Goal: Register for event/course

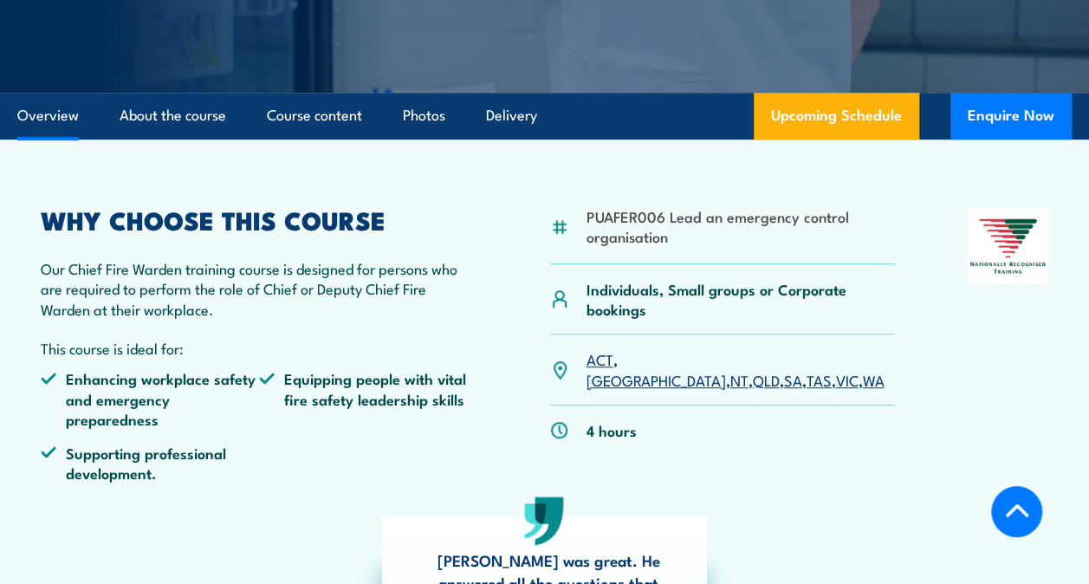
scroll to position [430, 0]
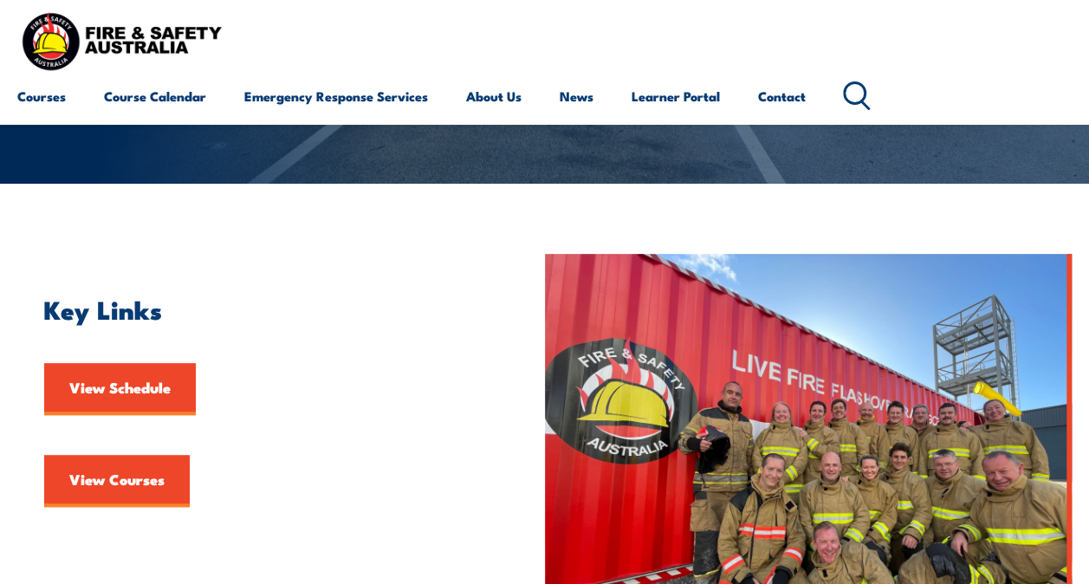
scroll to position [262, 0]
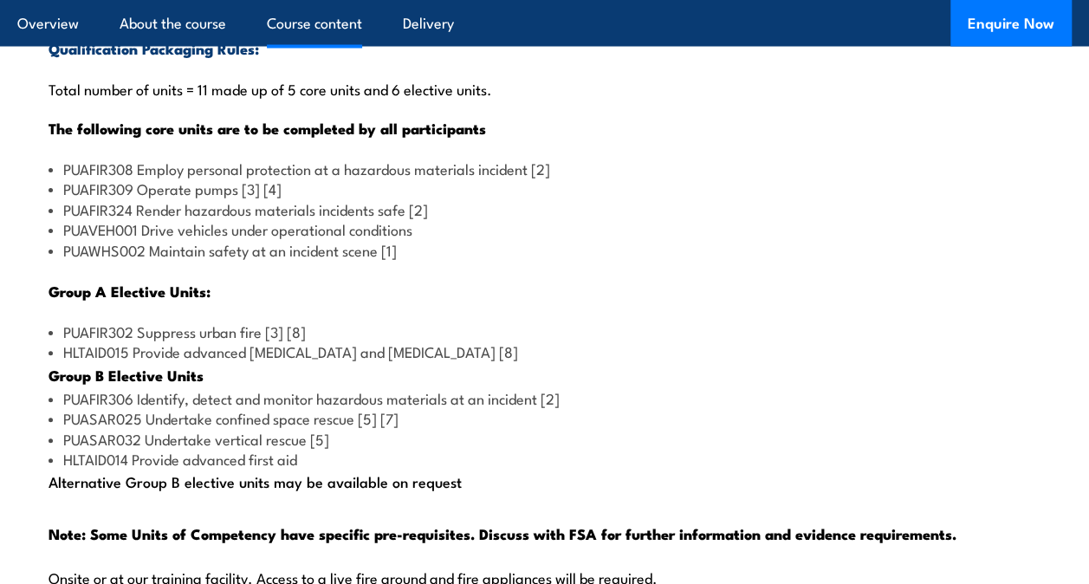
scroll to position [1723, 0]
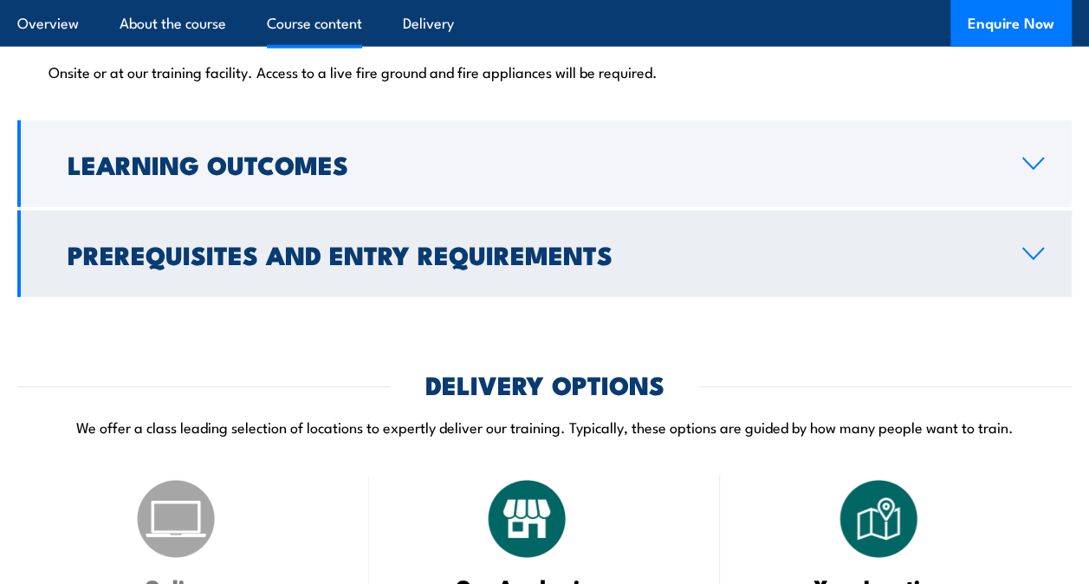
click at [451, 251] on h2 "Prerequisites and Entry Requirements" at bounding box center [531, 254] width 927 height 23
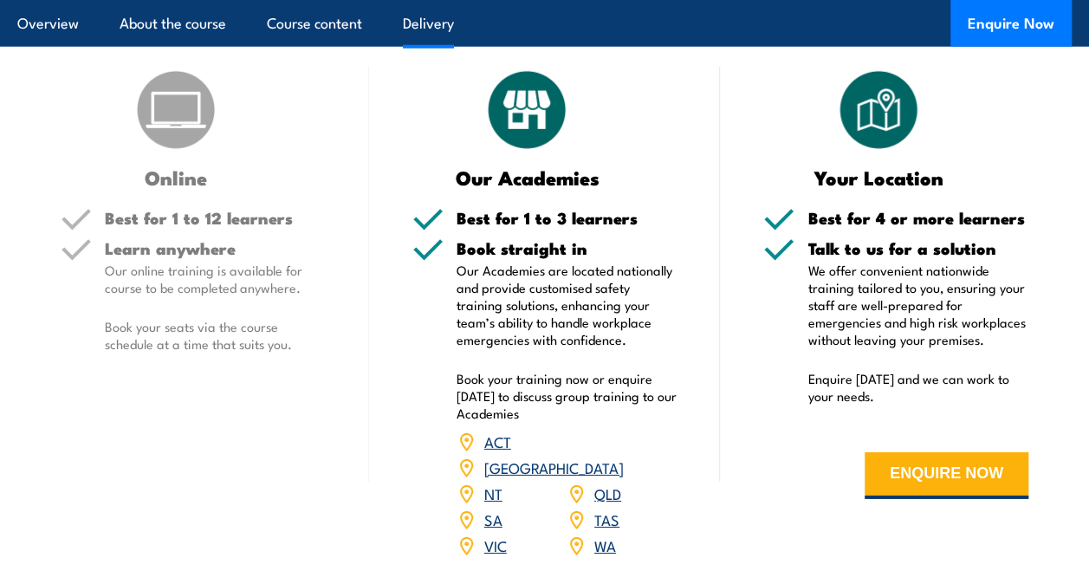
scroll to position [2489, 0]
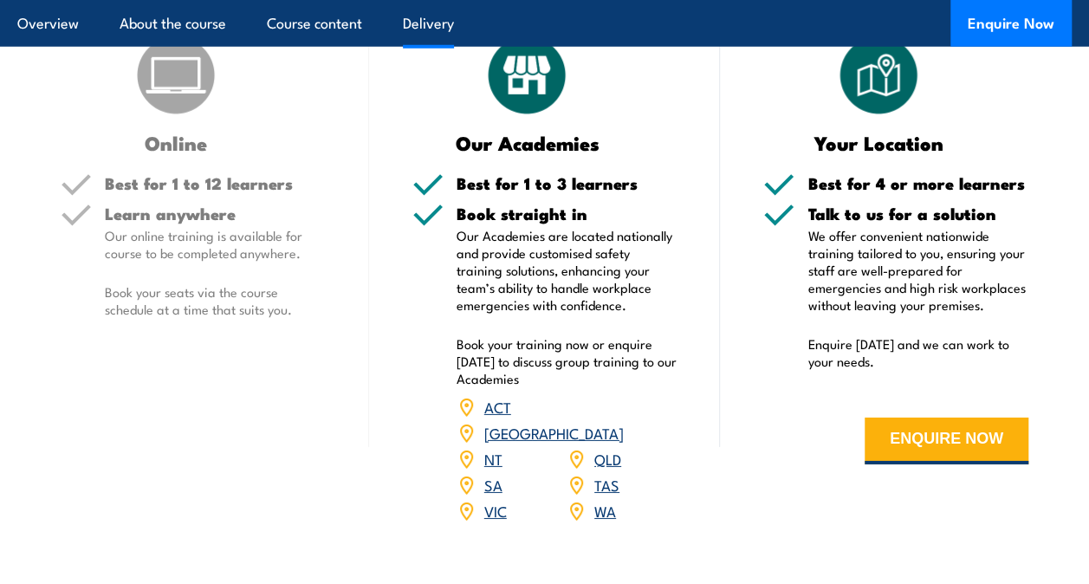
click at [485, 500] on link "VIC" at bounding box center [495, 510] width 23 height 21
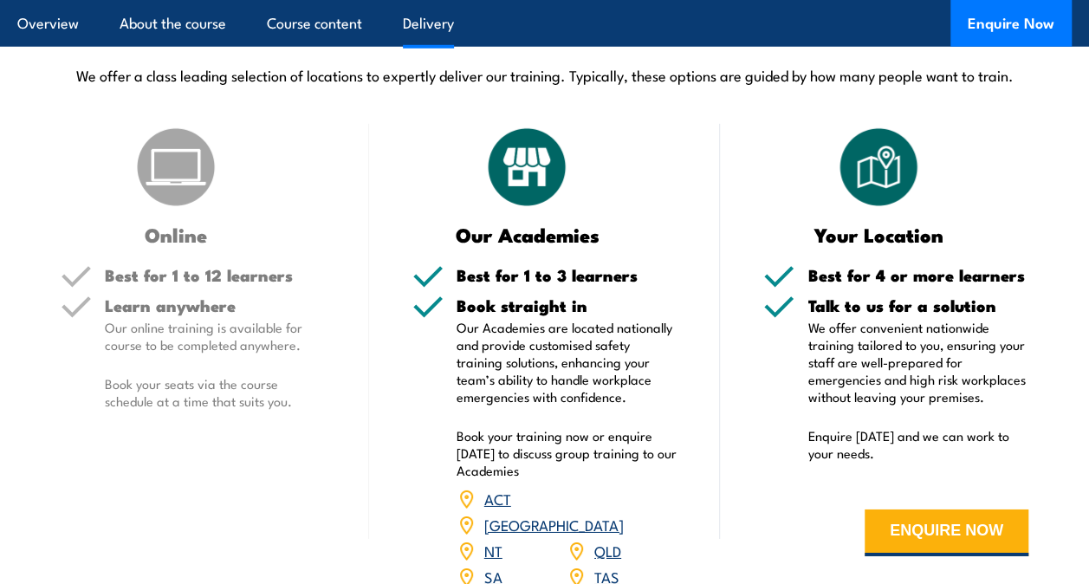
scroll to position [2554, 0]
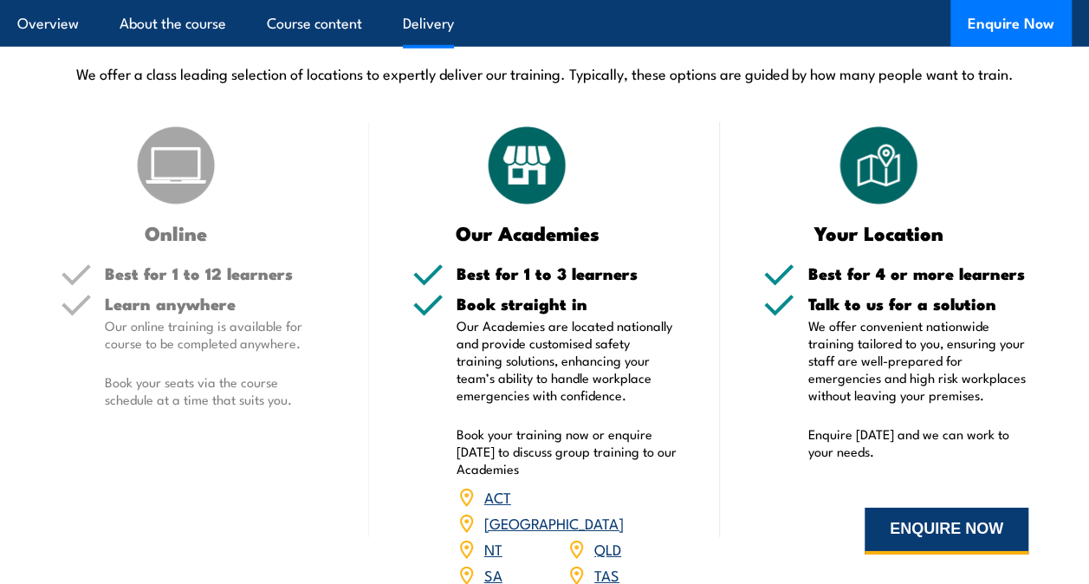
click at [893, 540] on button "ENQUIRE NOW" at bounding box center [947, 531] width 164 height 47
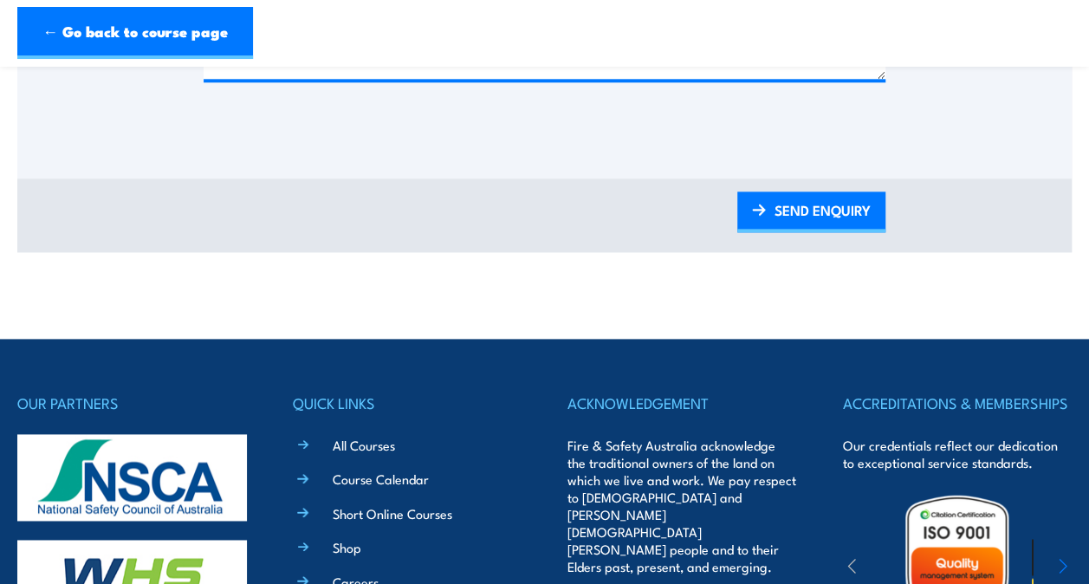
scroll to position [983, 0]
